Goal: Task Accomplishment & Management: Complete application form

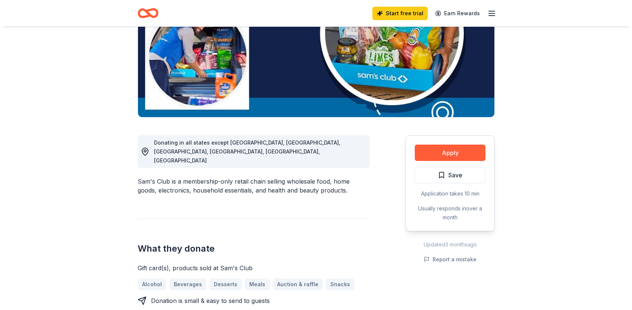
scroll to position [112, 0]
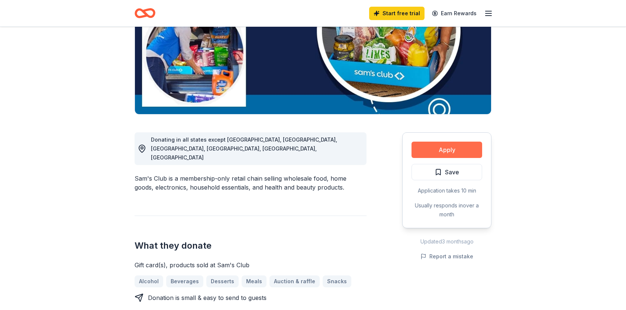
click at [444, 148] on button "Apply" at bounding box center [447, 150] width 71 height 16
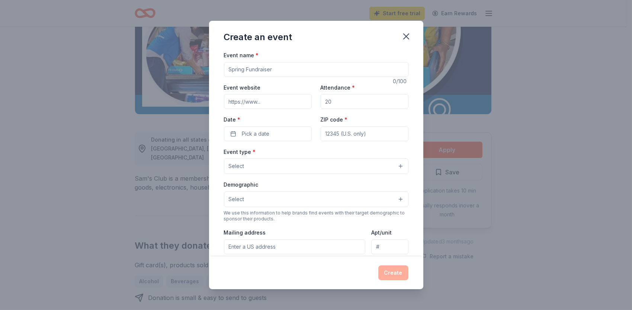
click at [229, 70] on input "Event name *" at bounding box center [316, 69] width 184 height 15
type input "Staff Appreciation Committee GES/GPS"
click at [251, 104] on input "Event website" at bounding box center [268, 101] width 88 height 15
click at [341, 107] on input "Attendance *" at bounding box center [365, 101] width 88 height 15
type input "250"
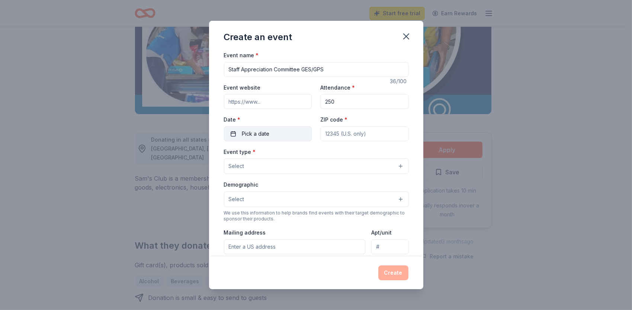
click at [270, 137] on button "Pick a date" at bounding box center [268, 133] width 88 height 15
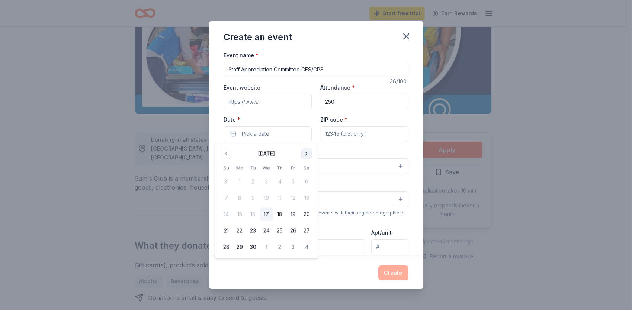
click at [307, 154] on button "Go to next month" at bounding box center [306, 153] width 10 height 10
click at [230, 156] on button "Go to previous month" at bounding box center [226, 153] width 10 height 10
click at [278, 247] on button "30" at bounding box center [279, 247] width 13 height 13
click at [347, 132] on input "ZIP code *" at bounding box center [365, 133] width 88 height 15
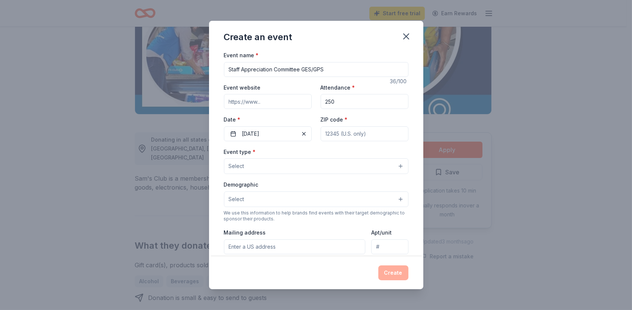
type input "44685"
type input "[EMAIL_ADDRESS][DOMAIN_NAME]"
click at [288, 164] on button "Select" at bounding box center [316, 166] width 184 height 16
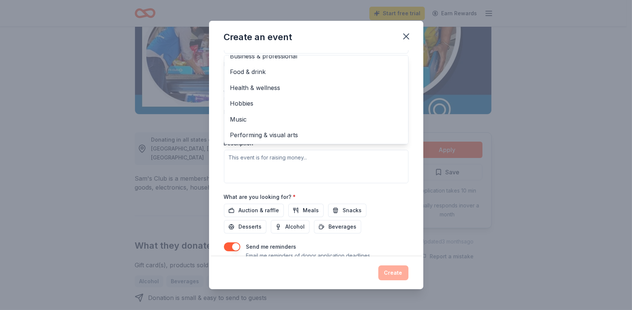
scroll to position [74, 0]
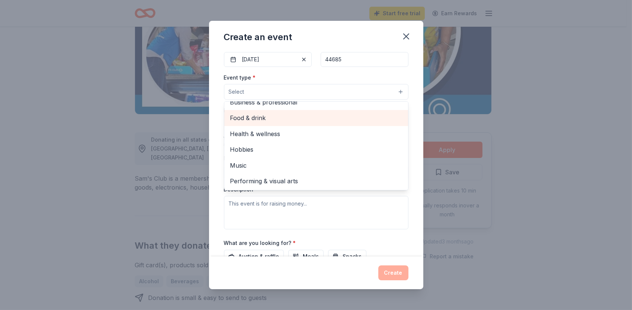
click at [256, 119] on span "Food & drink" at bounding box center [316, 118] width 172 height 10
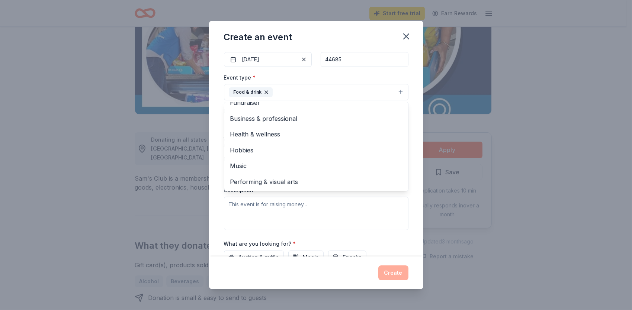
click at [415, 119] on div "Event name * Staff Appreciation Committee GES/GPS 36 /100 Event website Attenda…" at bounding box center [316, 154] width 214 height 206
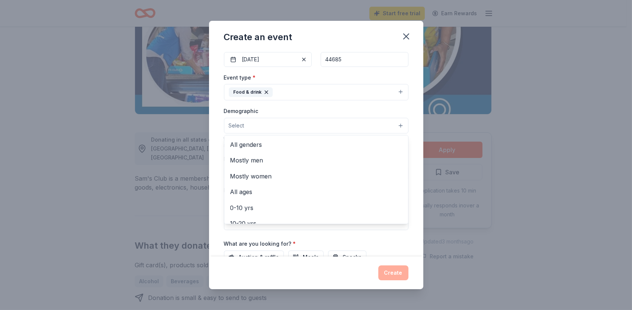
click at [392, 126] on button "Select" at bounding box center [316, 126] width 184 height 16
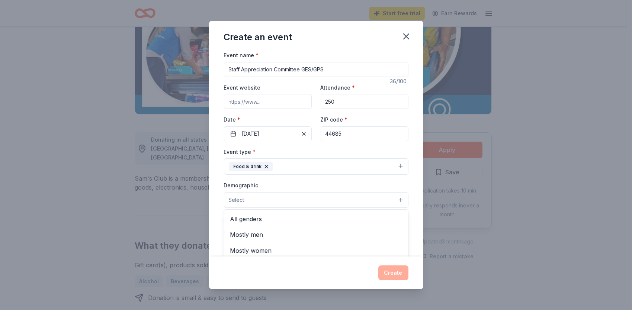
scroll to position [0, 0]
click at [250, 220] on span "All genders" at bounding box center [316, 219] width 172 height 10
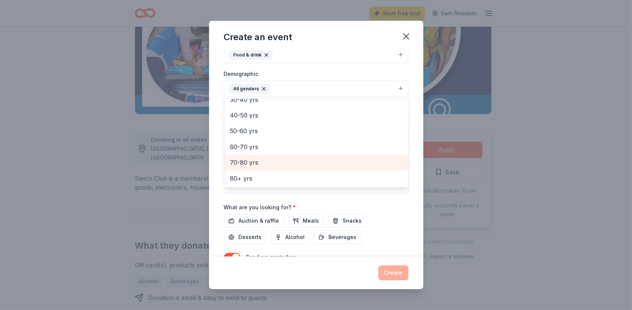
scroll to position [66, 0]
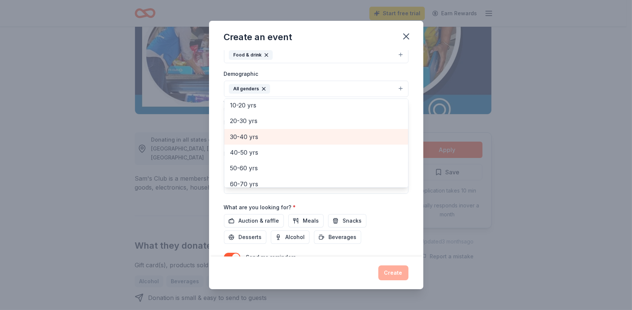
click at [309, 138] on span "30-40 yrs" at bounding box center [316, 137] width 172 height 10
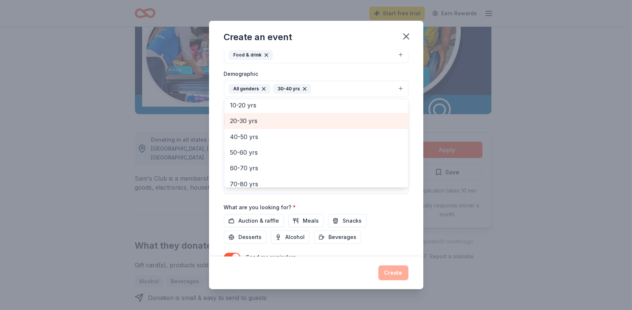
click at [309, 119] on span "20-30 yrs" at bounding box center [316, 121] width 172 height 10
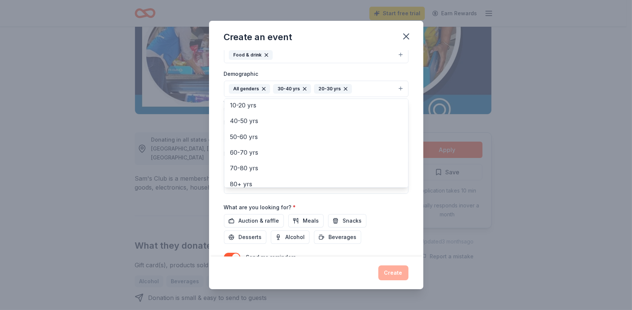
click at [381, 207] on div "Event name * Staff Appreciation Committee GES/GPS 36 /100 Event website Attenda…" at bounding box center [316, 111] width 184 height 345
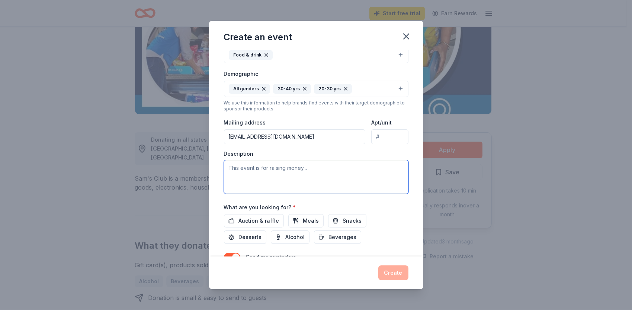
click at [328, 171] on textarea at bounding box center [316, 176] width 184 height 33
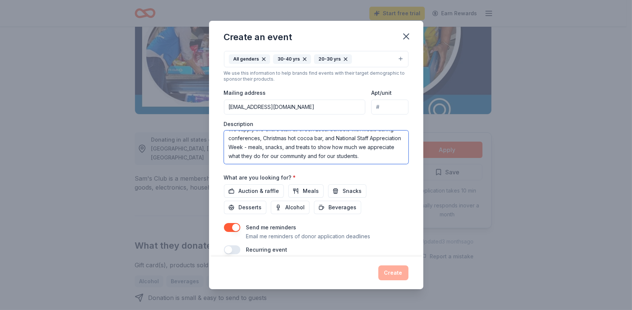
scroll to position [151, 0]
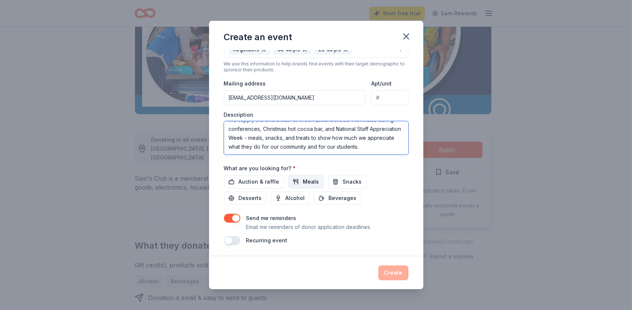
type textarea "We supply the entire staff at Green Local Schools with meals during conferences…"
click at [305, 180] on span "Meals" at bounding box center [311, 181] width 16 height 9
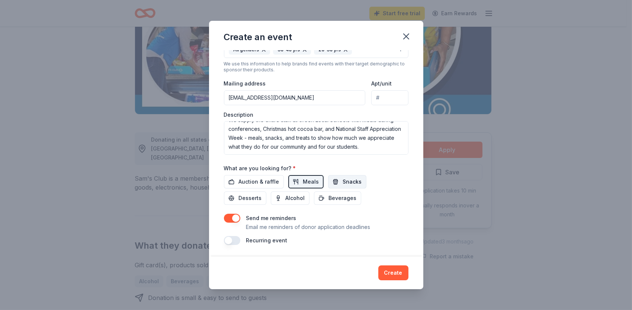
click at [346, 179] on span "Snacks" at bounding box center [352, 181] width 19 height 9
click at [257, 200] on span "Desserts" at bounding box center [250, 198] width 23 height 9
click at [329, 195] on span "Beverages" at bounding box center [343, 198] width 28 height 9
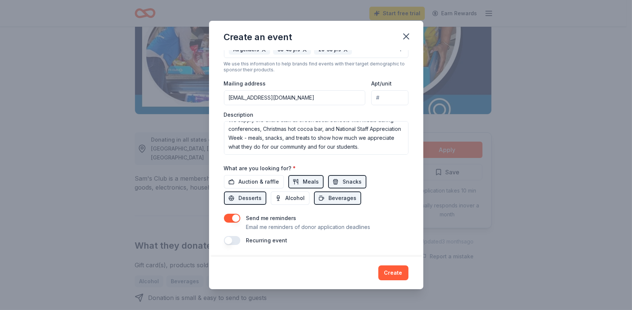
click at [234, 242] on button "button" at bounding box center [232, 240] width 16 height 9
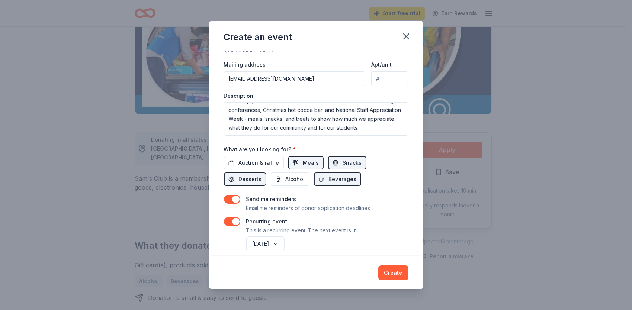
scroll to position [177, 0]
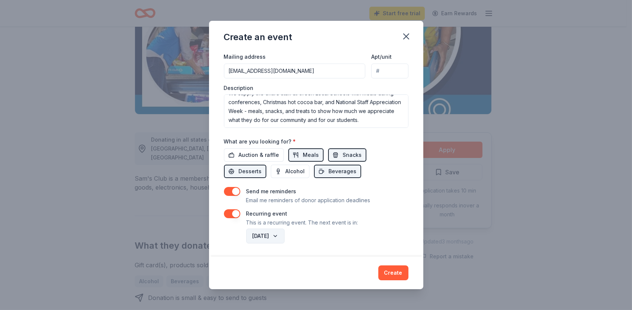
click at [284, 234] on button "October 2026" at bounding box center [265, 236] width 38 height 15
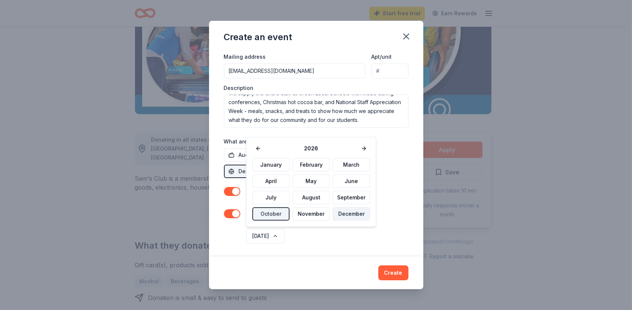
click at [335, 214] on button "December" at bounding box center [350, 213] width 37 height 13
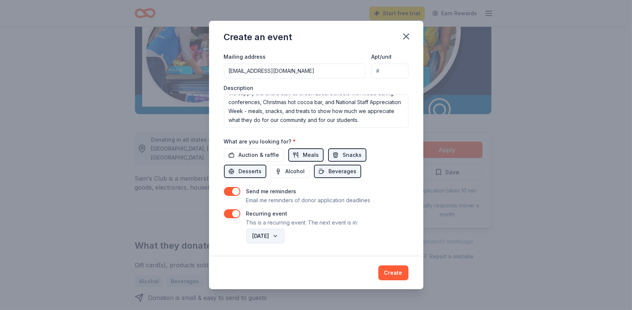
click at [284, 235] on button "December 2026" at bounding box center [265, 236] width 38 height 15
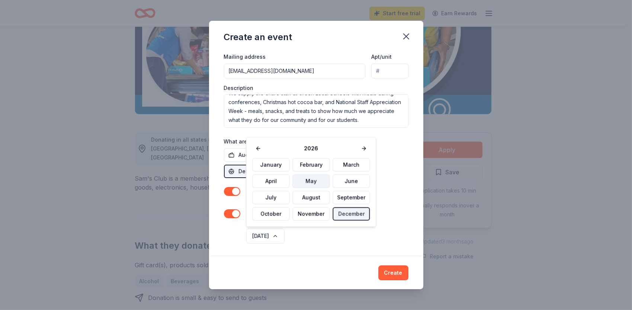
click at [306, 177] on button "May" at bounding box center [310, 180] width 37 height 13
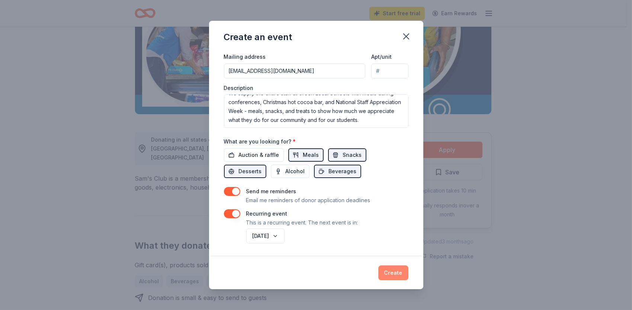
click at [394, 272] on button "Create" at bounding box center [393, 272] width 30 height 15
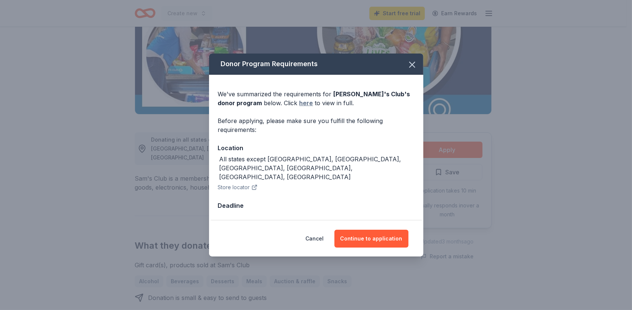
click at [299, 107] on link "here" at bounding box center [306, 103] width 14 height 9
click at [354, 230] on button "Continue to application" at bounding box center [371, 239] width 74 height 18
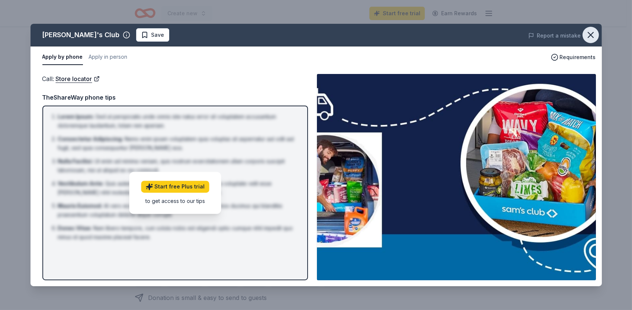
click at [593, 37] on icon "button" at bounding box center [590, 35] width 10 height 10
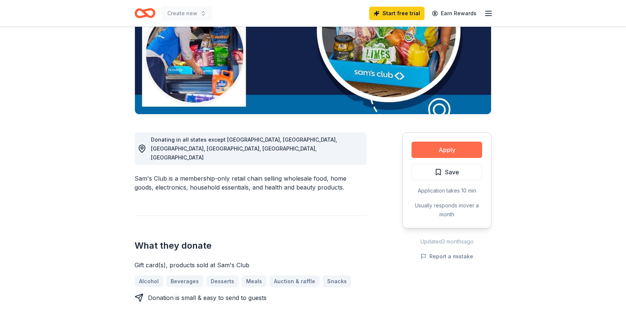
click at [450, 147] on button "Apply" at bounding box center [447, 150] width 71 height 16
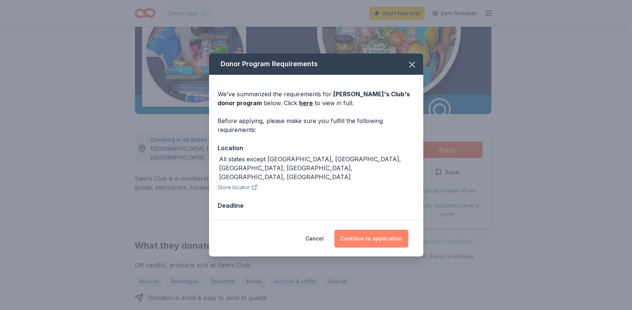
click at [387, 230] on button "Continue to application" at bounding box center [371, 239] width 74 height 18
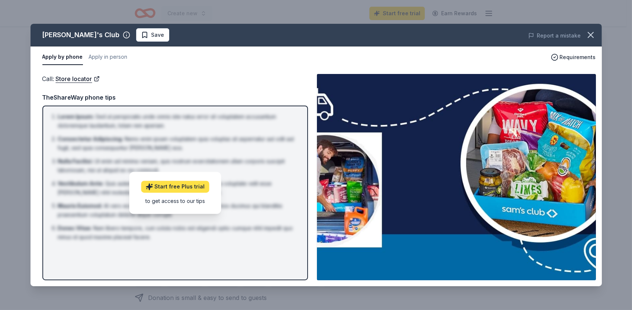
click at [167, 185] on link "Start free Plus trial" at bounding box center [175, 187] width 68 height 12
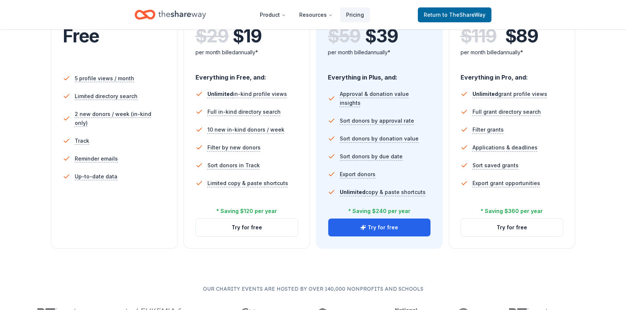
scroll to position [74, 0]
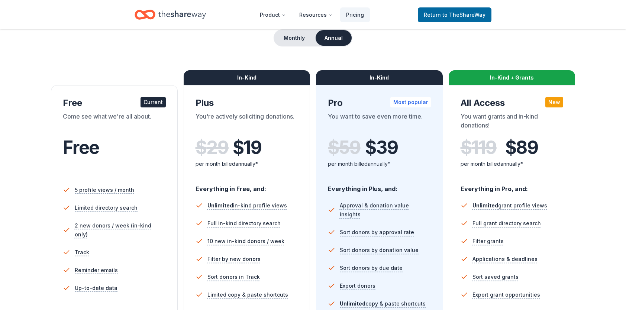
click at [142, 130] on div "Come see what we're all about." at bounding box center [114, 122] width 103 height 21
click at [458, 16] on span "to TheShareWay" at bounding box center [463, 15] width 43 height 6
click at [438, 16] on span "Return to TheShareWay" at bounding box center [455, 14] width 62 height 9
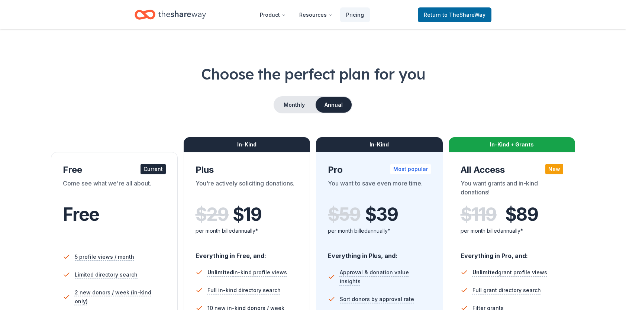
scroll to position [0, 0]
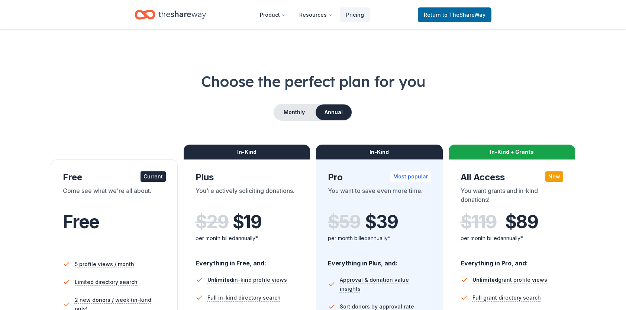
click at [89, 178] on div "Free Current" at bounding box center [114, 177] width 103 height 12
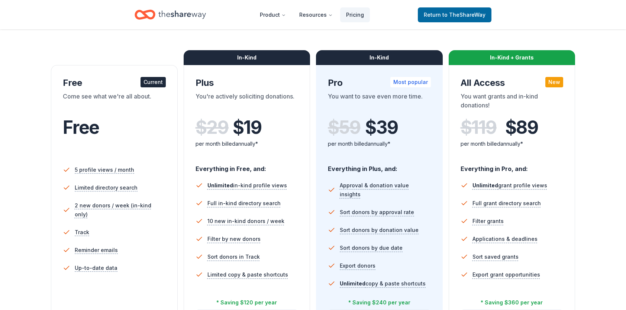
scroll to position [112, 0]
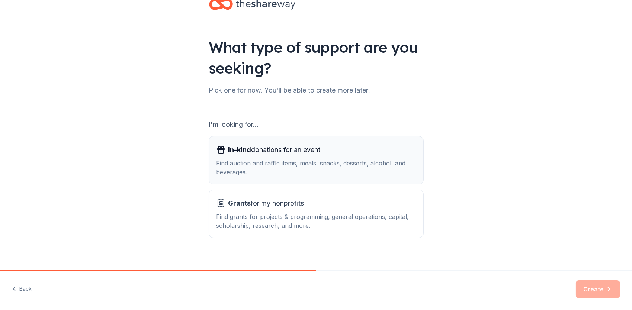
scroll to position [30, 0]
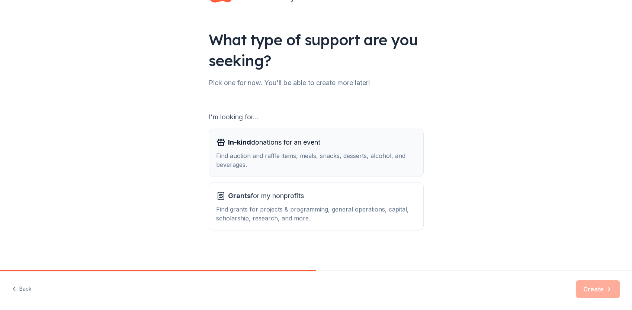
click at [251, 156] on div "Find auction and raffle items, meals, snacks, desserts, alcohol, and beverages." at bounding box center [315, 160] width 199 height 18
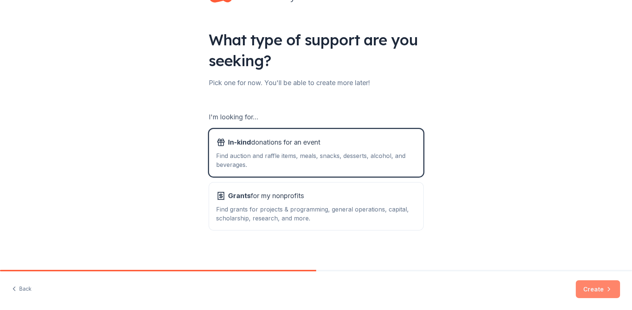
click at [601, 287] on button "Create" at bounding box center [598, 289] width 44 height 18
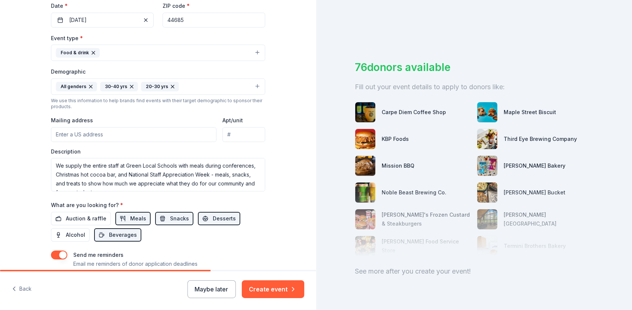
scroll to position [186, 0]
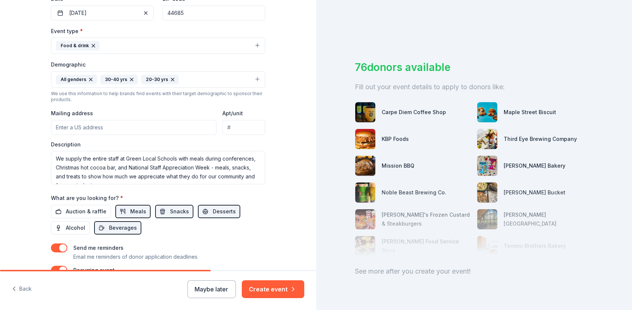
click at [124, 128] on input "Mailing address" at bounding box center [133, 127] width 165 height 15
type input "[EMAIL_ADDRESS][DOMAIN_NAME]"
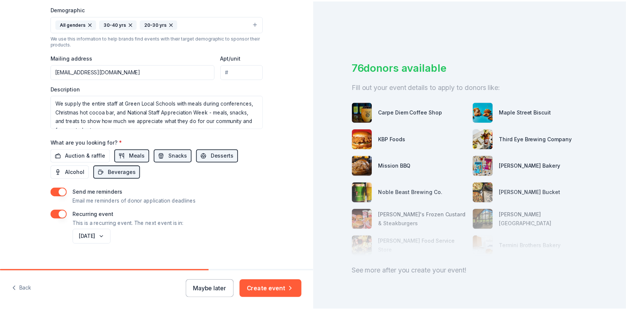
scroll to position [253, 0]
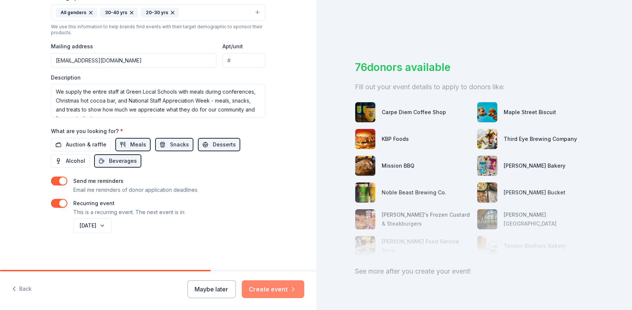
click at [271, 293] on button "Create event" at bounding box center [273, 289] width 62 height 18
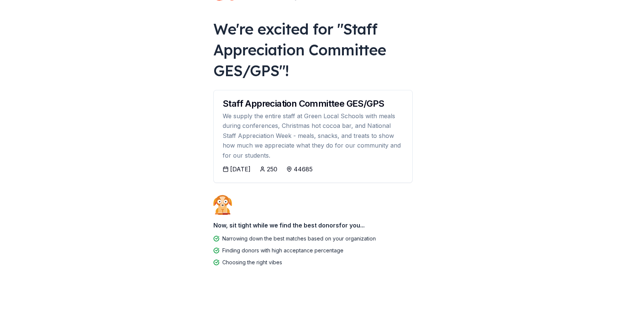
scroll to position [34, 0]
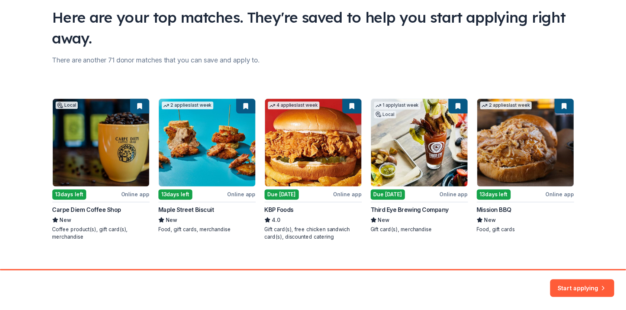
scroll to position [60, 0]
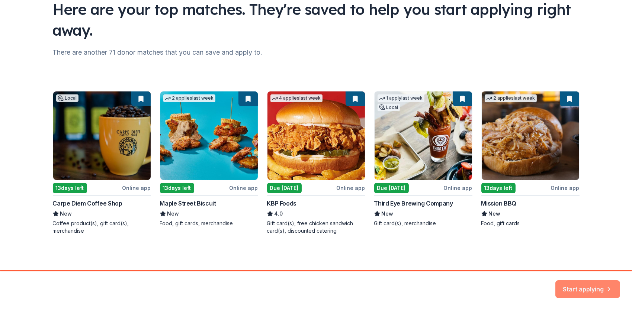
click at [560, 288] on button "Start applying" at bounding box center [587, 285] width 65 height 18
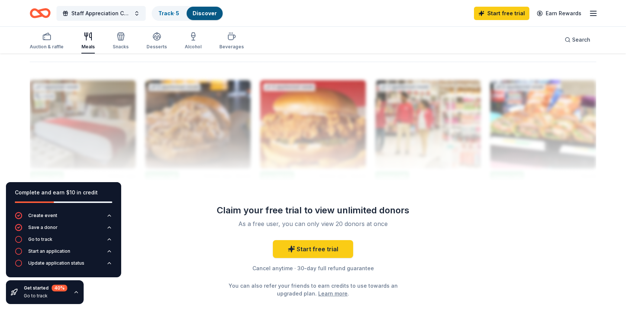
scroll to position [744, 0]
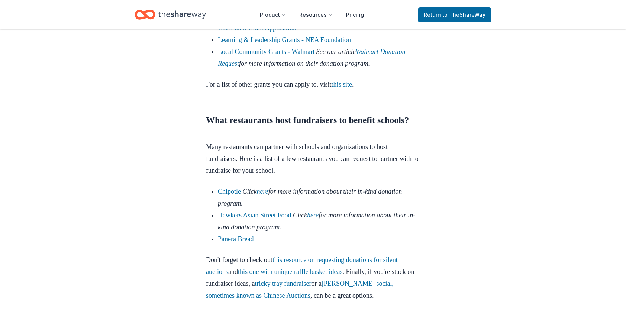
scroll to position [2380, 0]
